Goal: Information Seeking & Learning: Learn about a topic

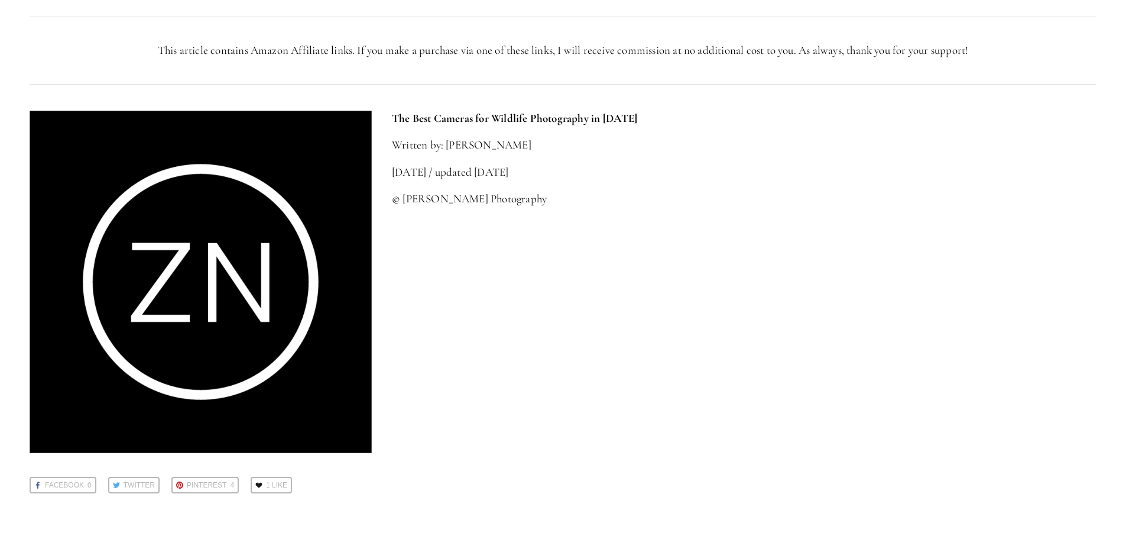
scroll to position [5499, 0]
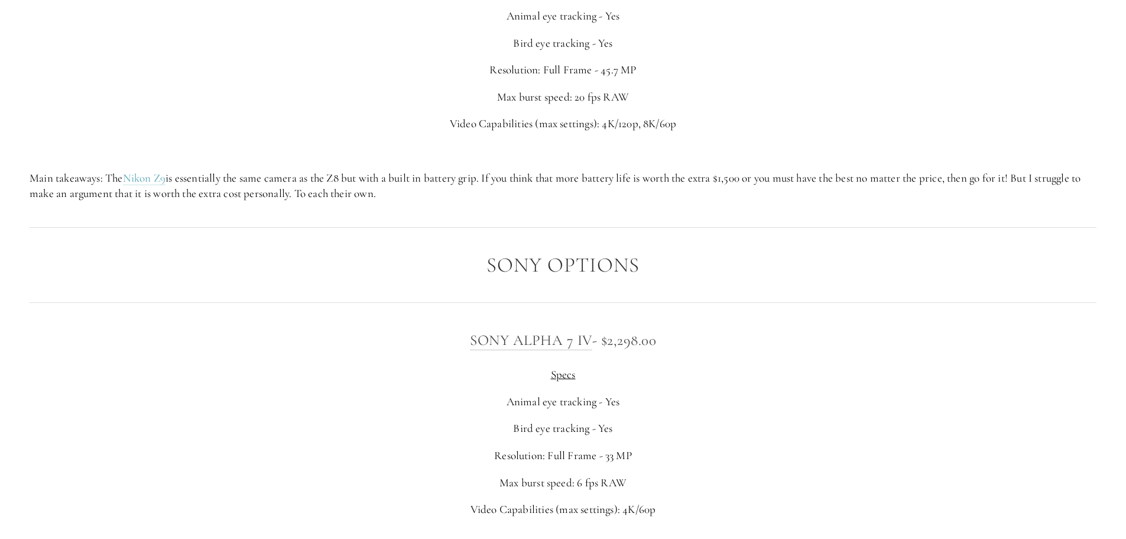
scroll to position [2957, 0]
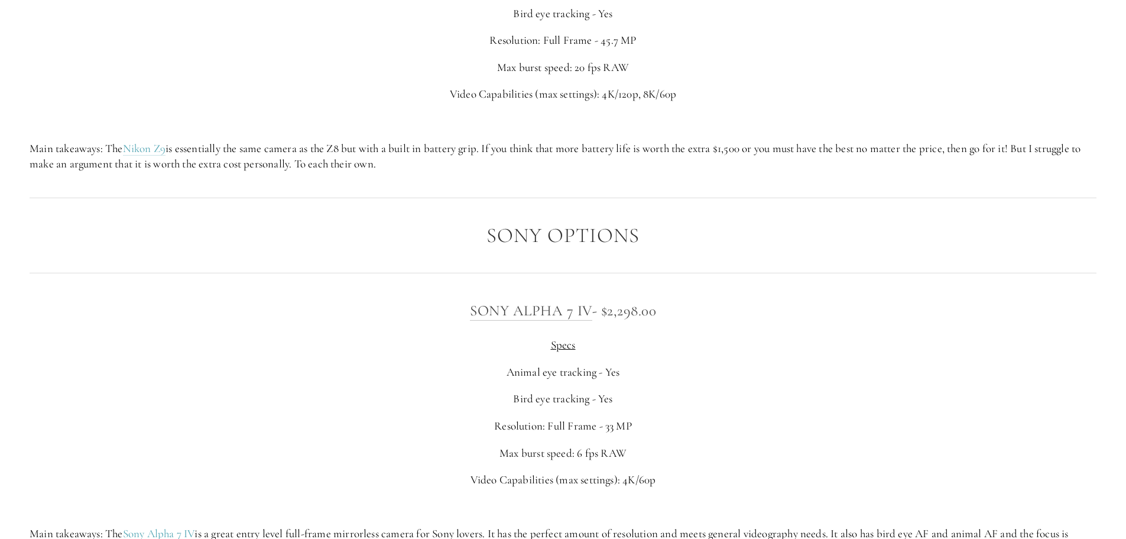
drag, startPoint x: 672, startPoint y: 312, endPoint x: 609, endPoint y: 312, distance: 63.3
click at [609, 312] on h3 "Sony Alpha 7 IV - $2,298.00" at bounding box center [563, 311] width 1067 height 24
click at [702, 317] on h3 "Sony Alpha 7 IV - $2,298.00" at bounding box center [563, 311] width 1067 height 24
click at [612, 320] on h3 "Sony Alpha 7 IV - $2,298.00" at bounding box center [563, 311] width 1067 height 24
click at [602, 309] on h3 "Sony Alpha 7 IV - $2,298.00" at bounding box center [563, 311] width 1067 height 24
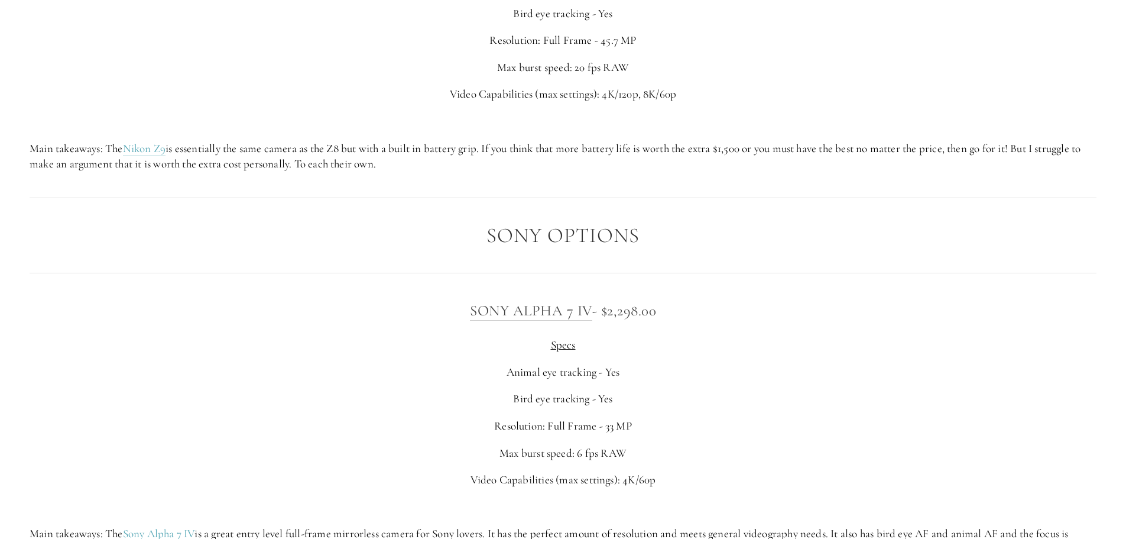
drag, startPoint x: 681, startPoint y: 313, endPoint x: 594, endPoint y: 313, distance: 86.9
click at [594, 313] on h3 "Sony Alpha 7 IV - $2,298.00" at bounding box center [563, 311] width 1067 height 24
